Goal: Find specific page/section: Find specific page/section

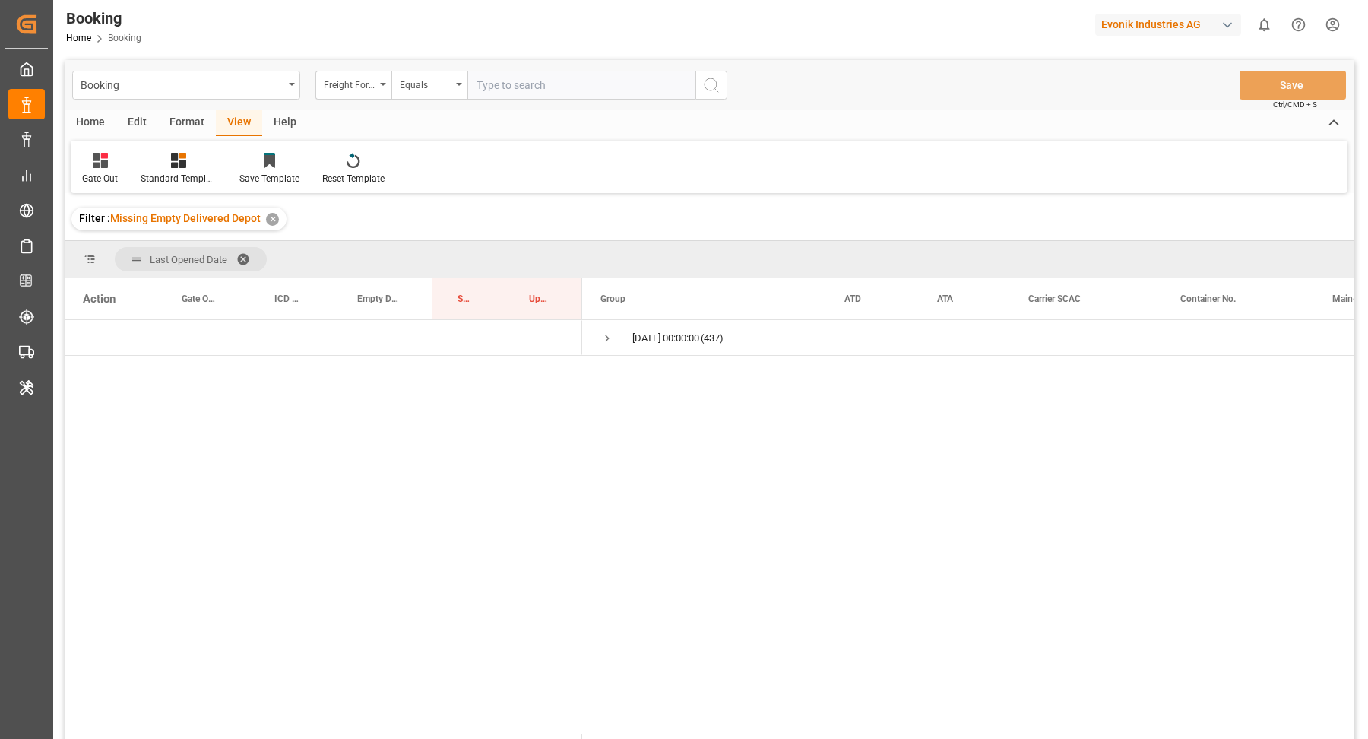
click at [187, 122] on div "Format" at bounding box center [187, 123] width 58 height 26
click at [109, 180] on div "Filter Rows" at bounding box center [104, 179] width 45 height 14
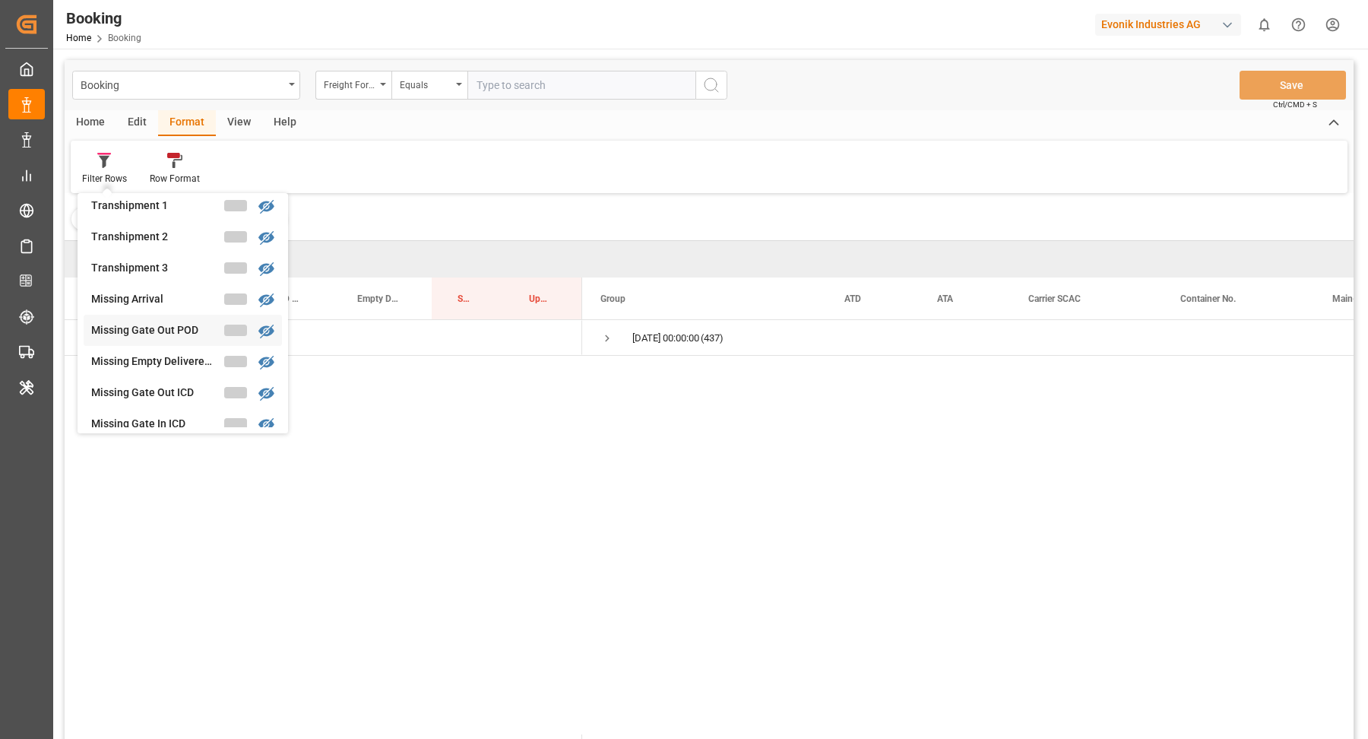
scroll to position [521, 0]
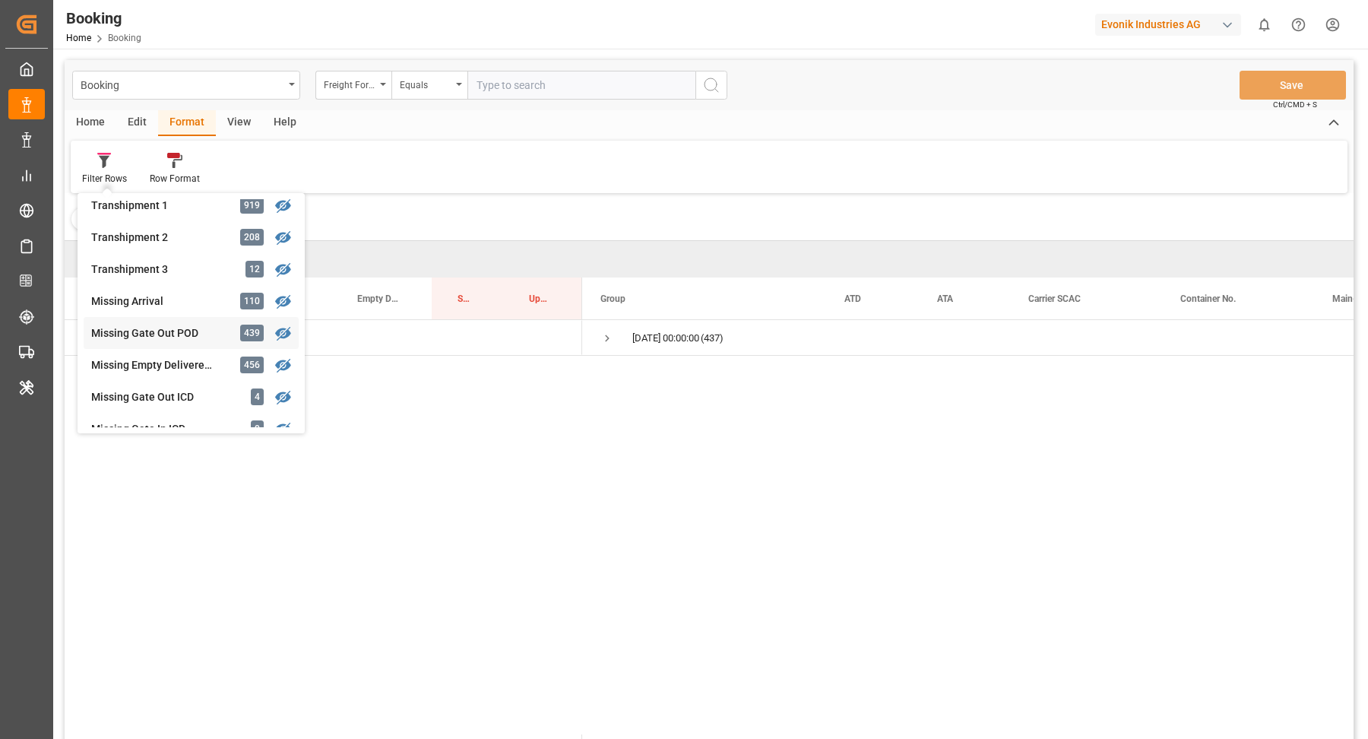
click at [166, 340] on div "Missing Gate Out POD" at bounding box center [157, 333] width 133 height 16
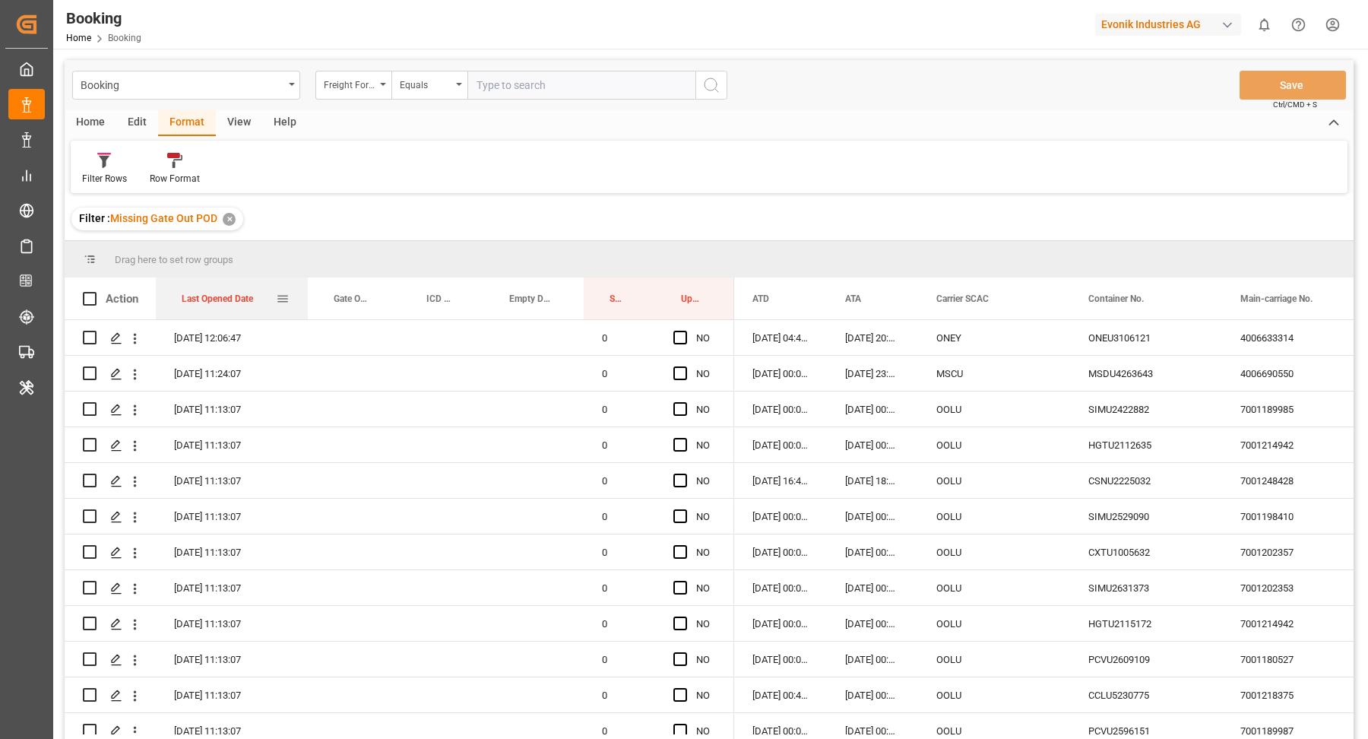
drag, startPoint x: 214, startPoint y: 302, endPoint x: 214, endPoint y: 286, distance: 16.0
click at [214, 280] on div "Last Opened Date" at bounding box center [229, 298] width 94 height 42
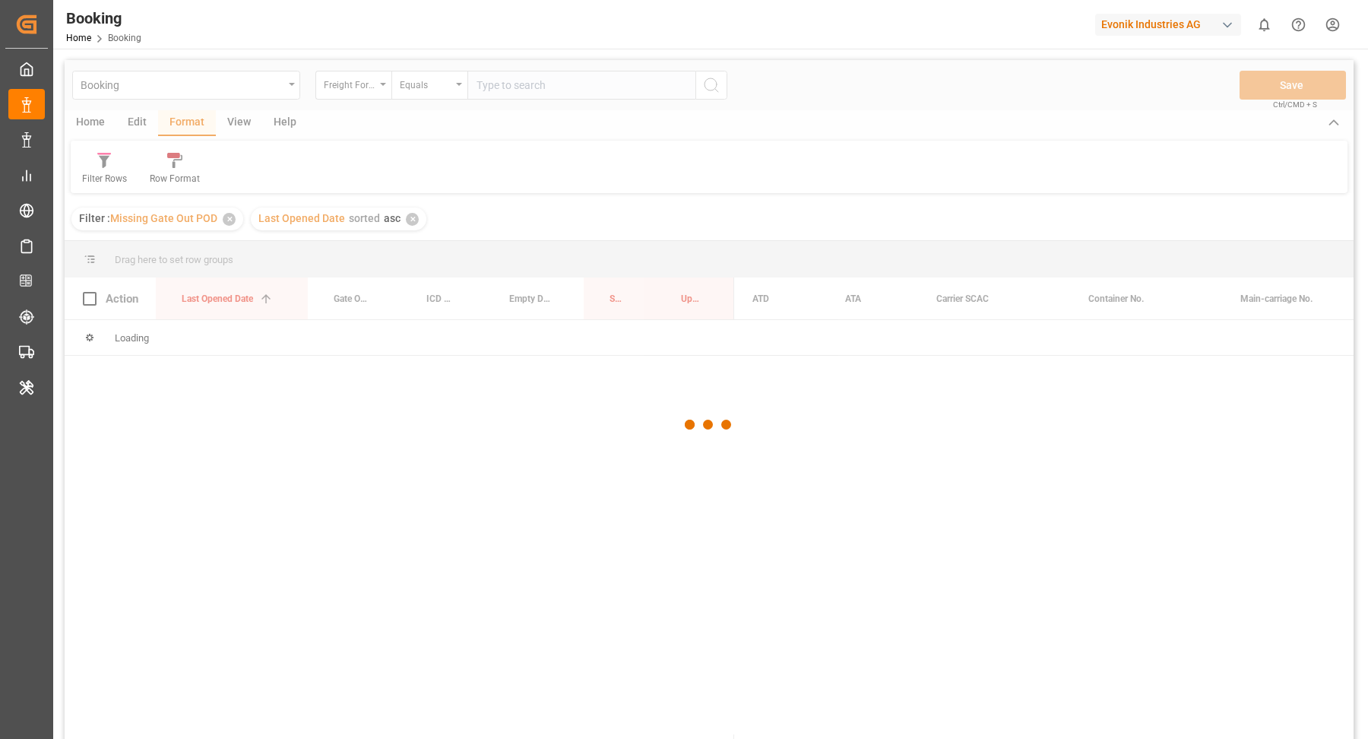
drag, startPoint x: 214, startPoint y: 286, endPoint x: 218, endPoint y: 261, distance: 25.5
click at [218, 261] on div at bounding box center [709, 425] width 1289 height 730
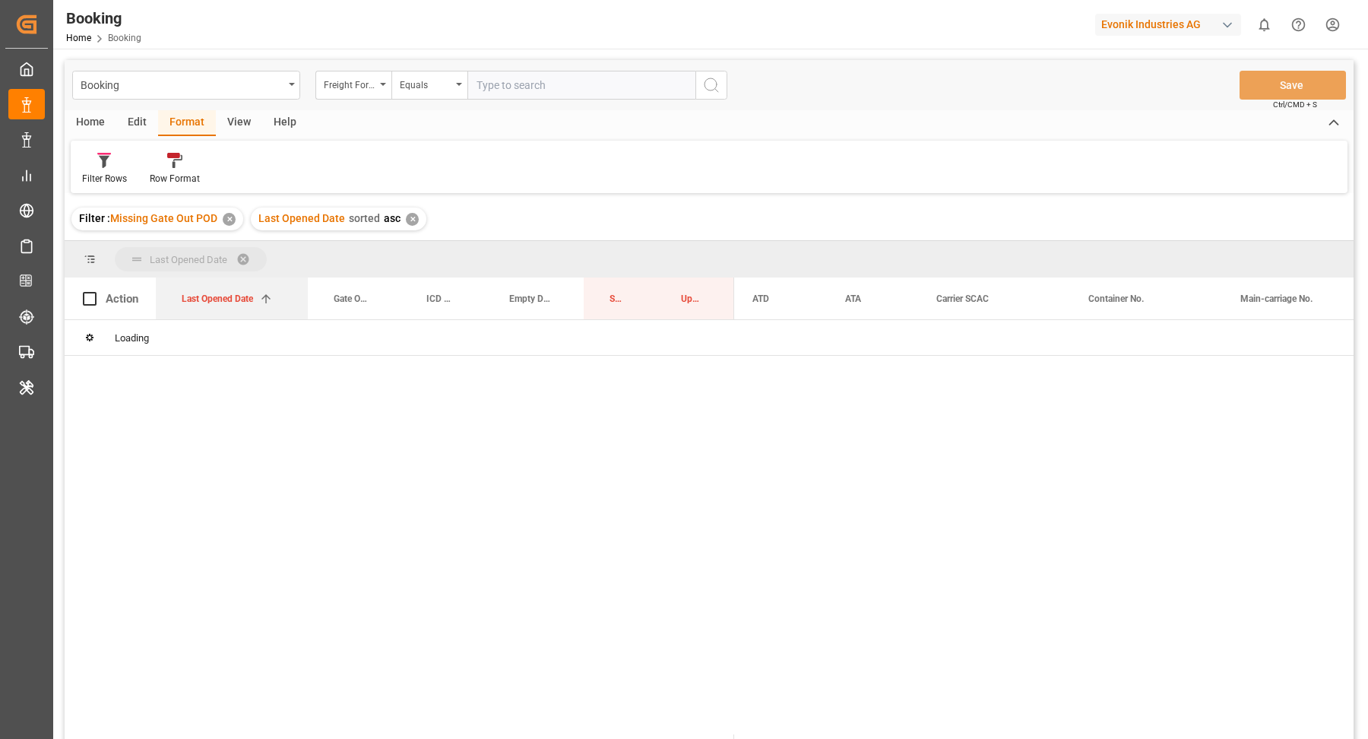
drag, startPoint x: 217, startPoint y: 294, endPoint x: 219, endPoint y: 262, distance: 32.0
click at [410, 218] on div "✕" at bounding box center [412, 219] width 13 height 13
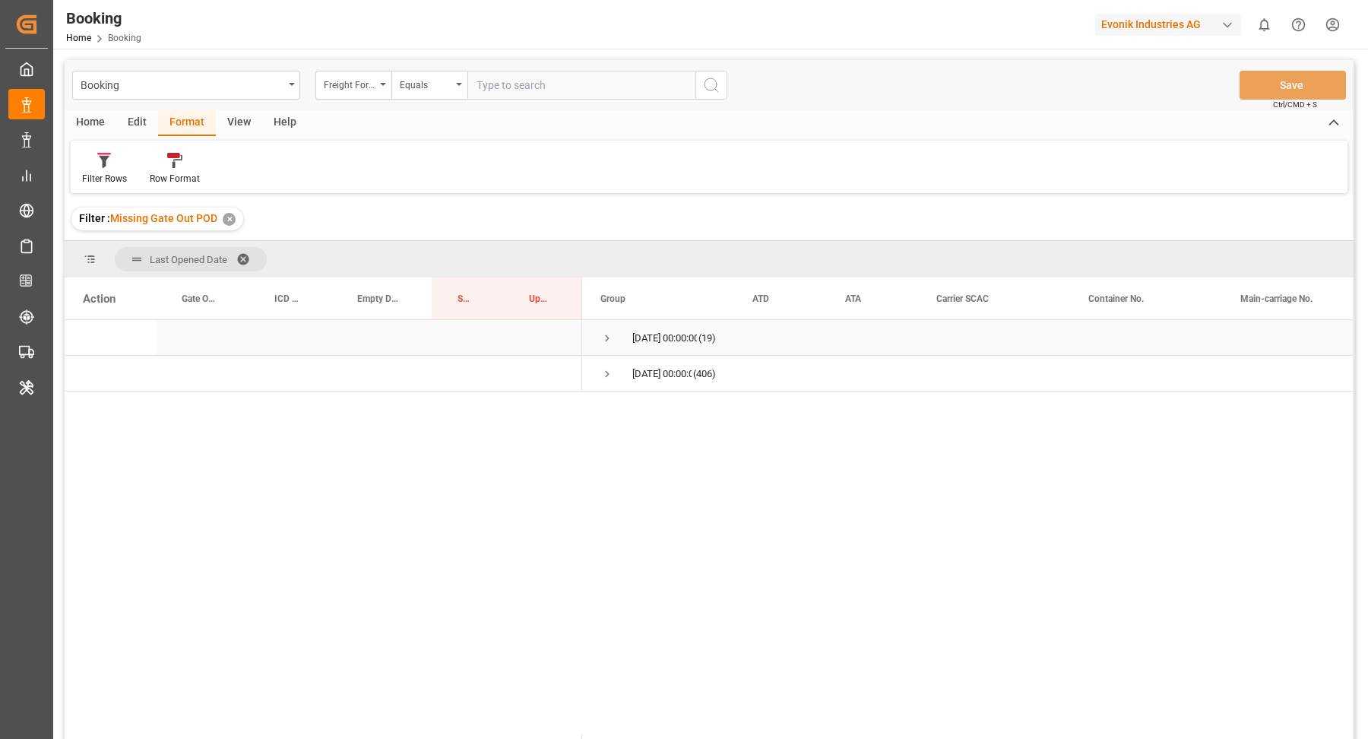
click at [608, 336] on span "Press SPACE to select this row." at bounding box center [607, 338] width 14 height 14
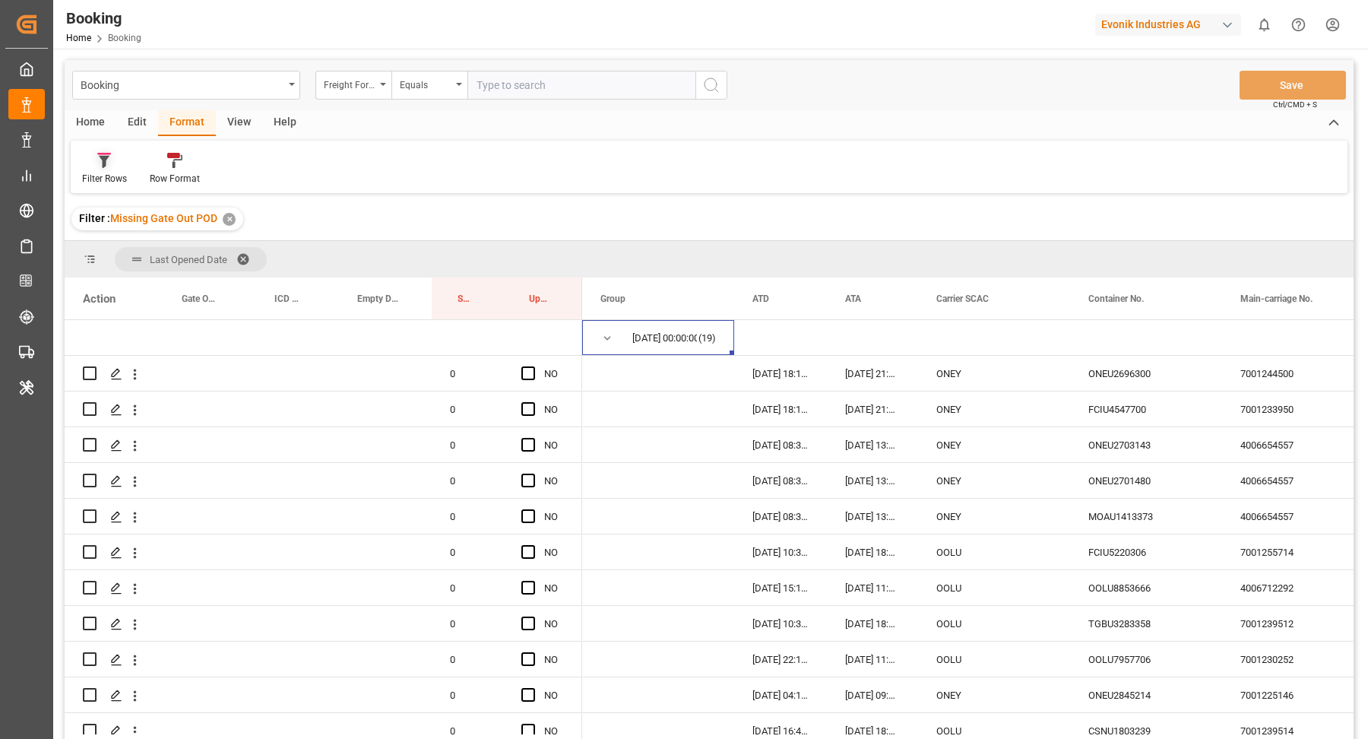
click at [110, 174] on div "Filter Rows" at bounding box center [104, 179] width 45 height 14
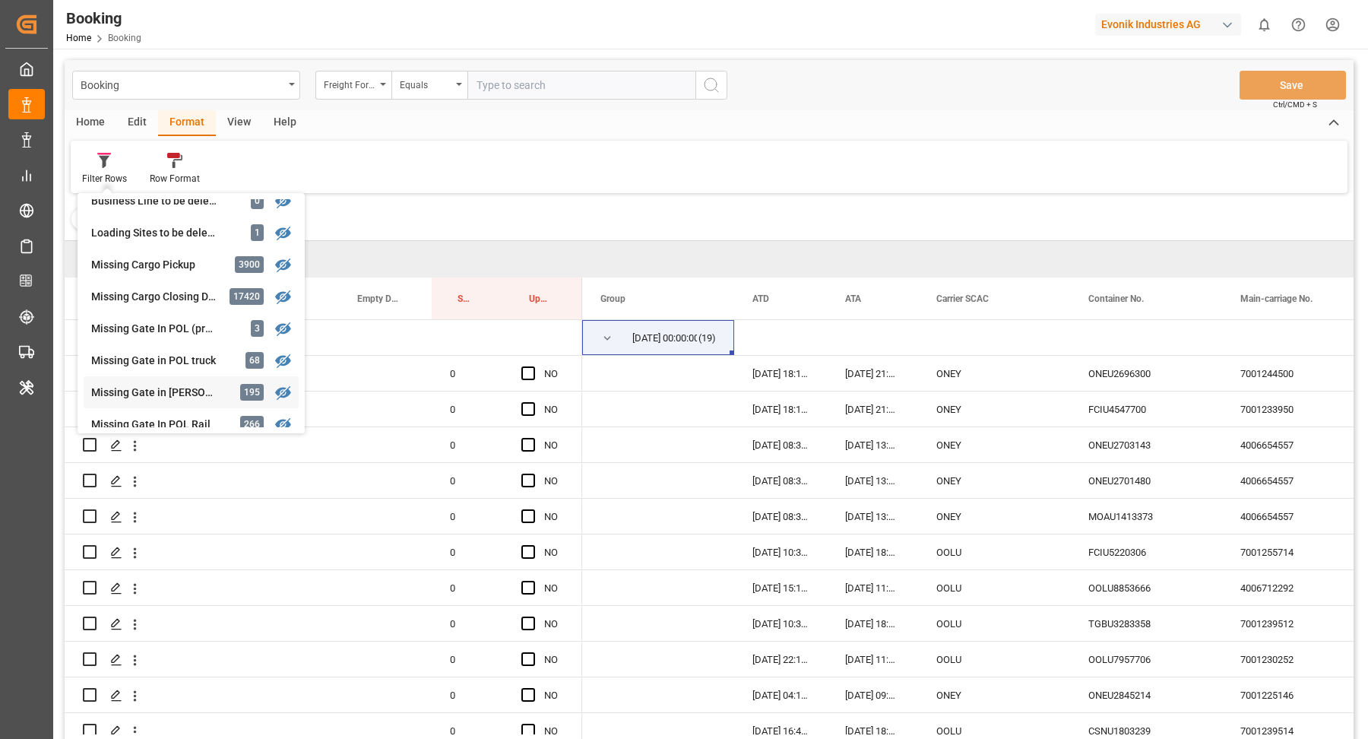
scroll to position [221, 0]
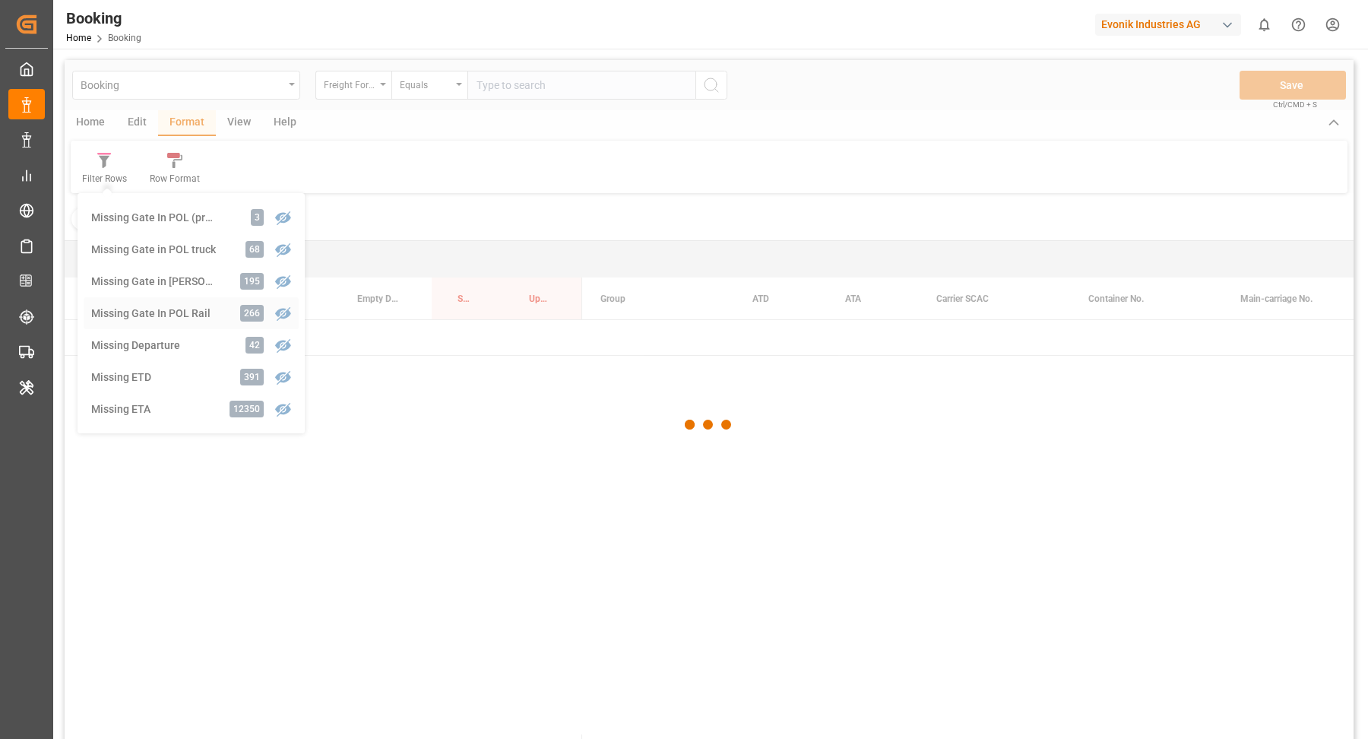
click at [195, 301] on div "Booking Freight Forwarder's Reference No. Equals Save Ctrl/CMD + S Home Edit Fo…" at bounding box center [709, 419] width 1289 height 719
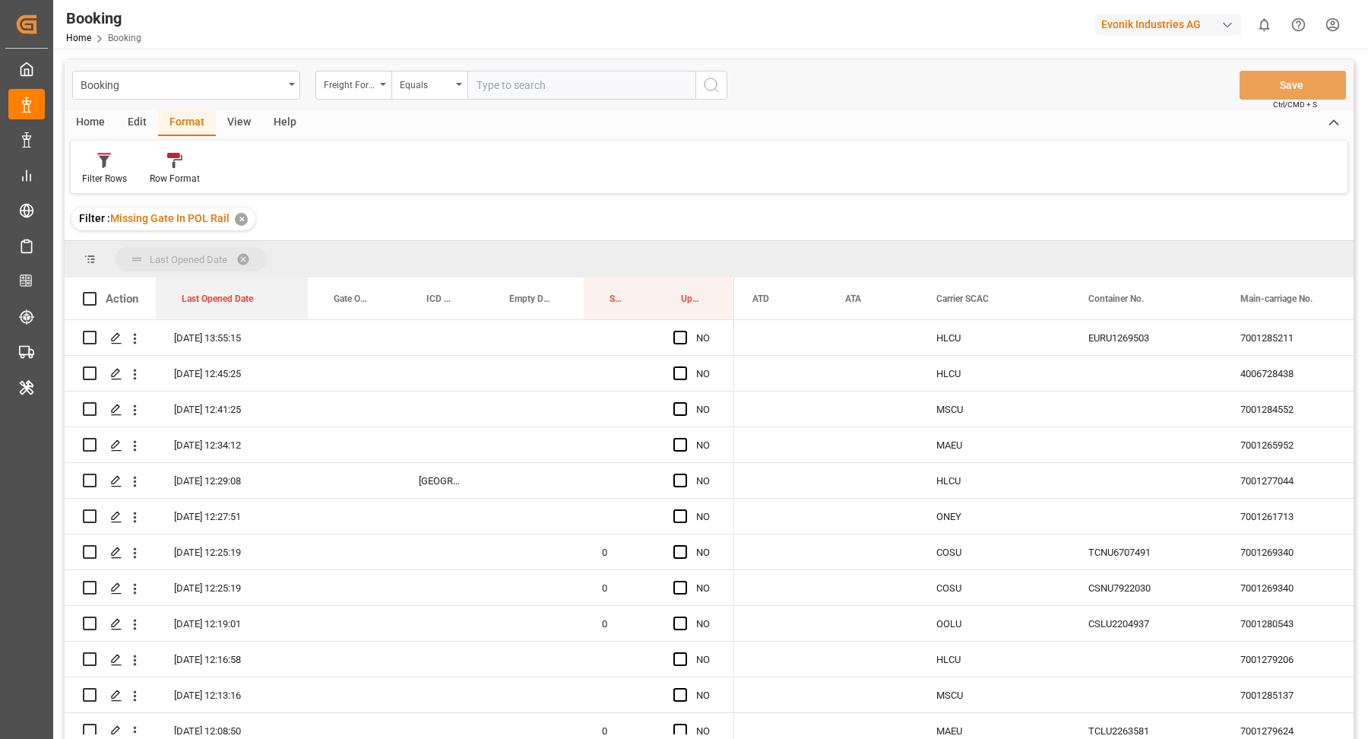
drag, startPoint x: 212, startPoint y: 307, endPoint x: 214, endPoint y: 274, distance: 33.5
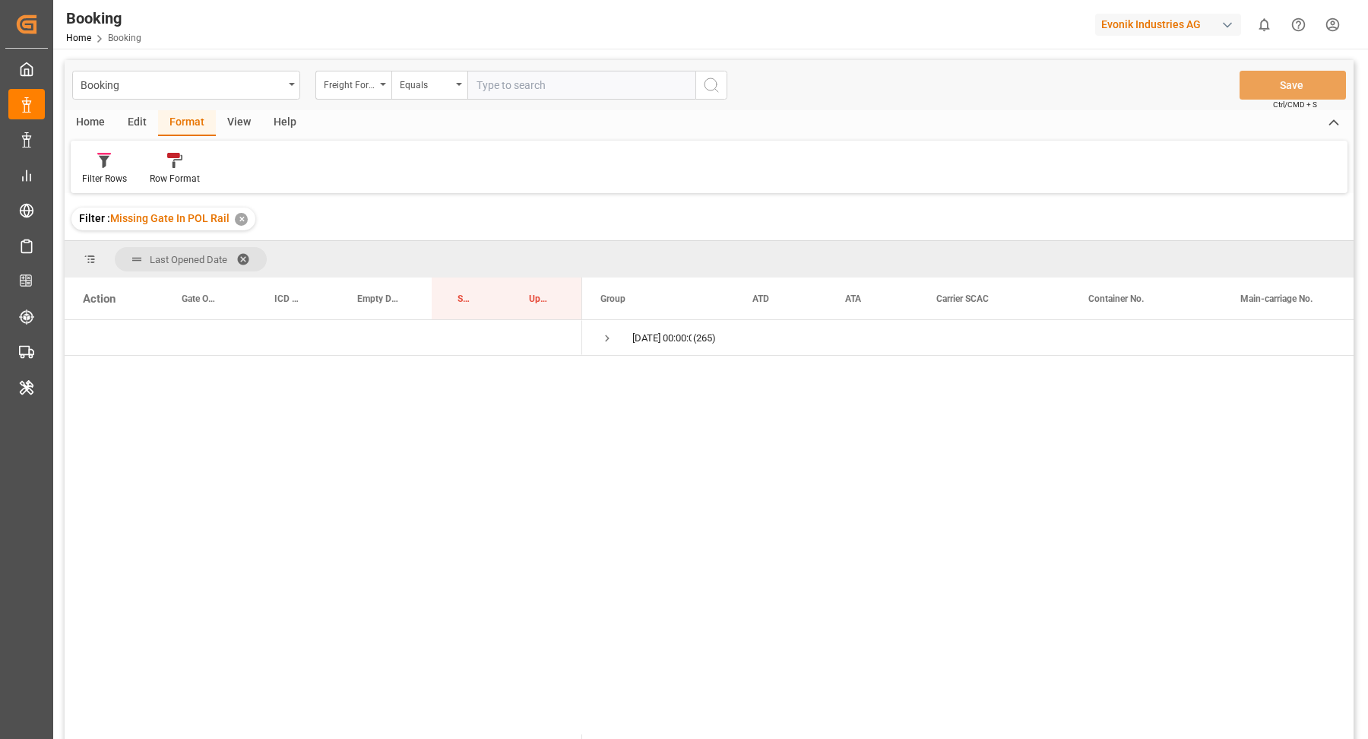
click at [239, 217] on div "✕" at bounding box center [241, 219] width 13 height 13
